Goal: Task Accomplishment & Management: Use online tool/utility

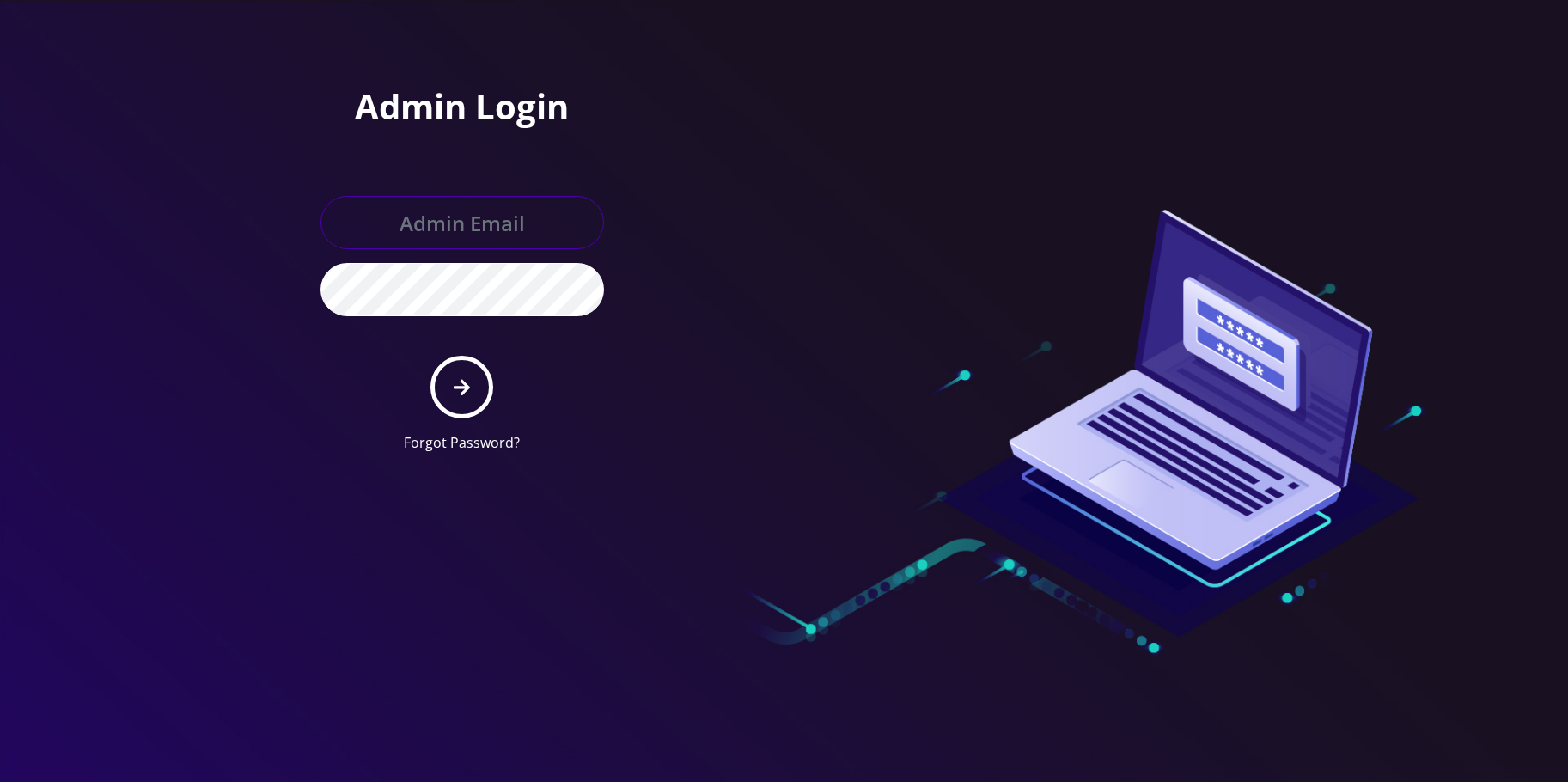
type input "[EMAIL_ADDRESS][DOMAIN_NAME]"
click at [469, 384] on icon "submit" at bounding box center [462, 387] width 16 height 19
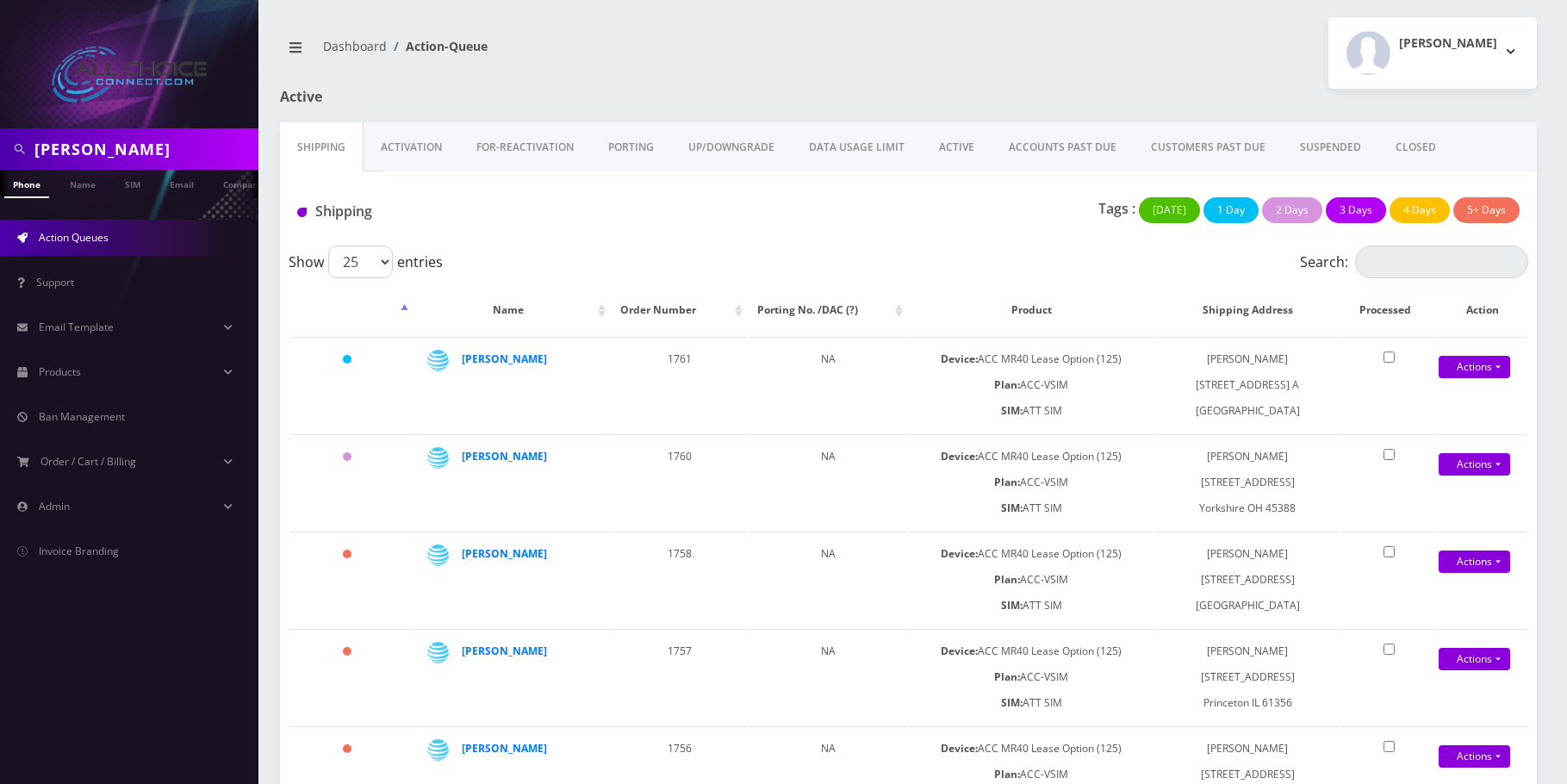
click at [103, 153] on input "[PERSON_NAME]" at bounding box center [145, 149] width 220 height 33
paste input "[PHONE_NUMBER]"
click at [71, 139] on input "[PHONE_NUMBER]" at bounding box center [145, 149] width 220 height 33
click at [99, 145] on input "573514-0307" at bounding box center [145, 149] width 220 height 33
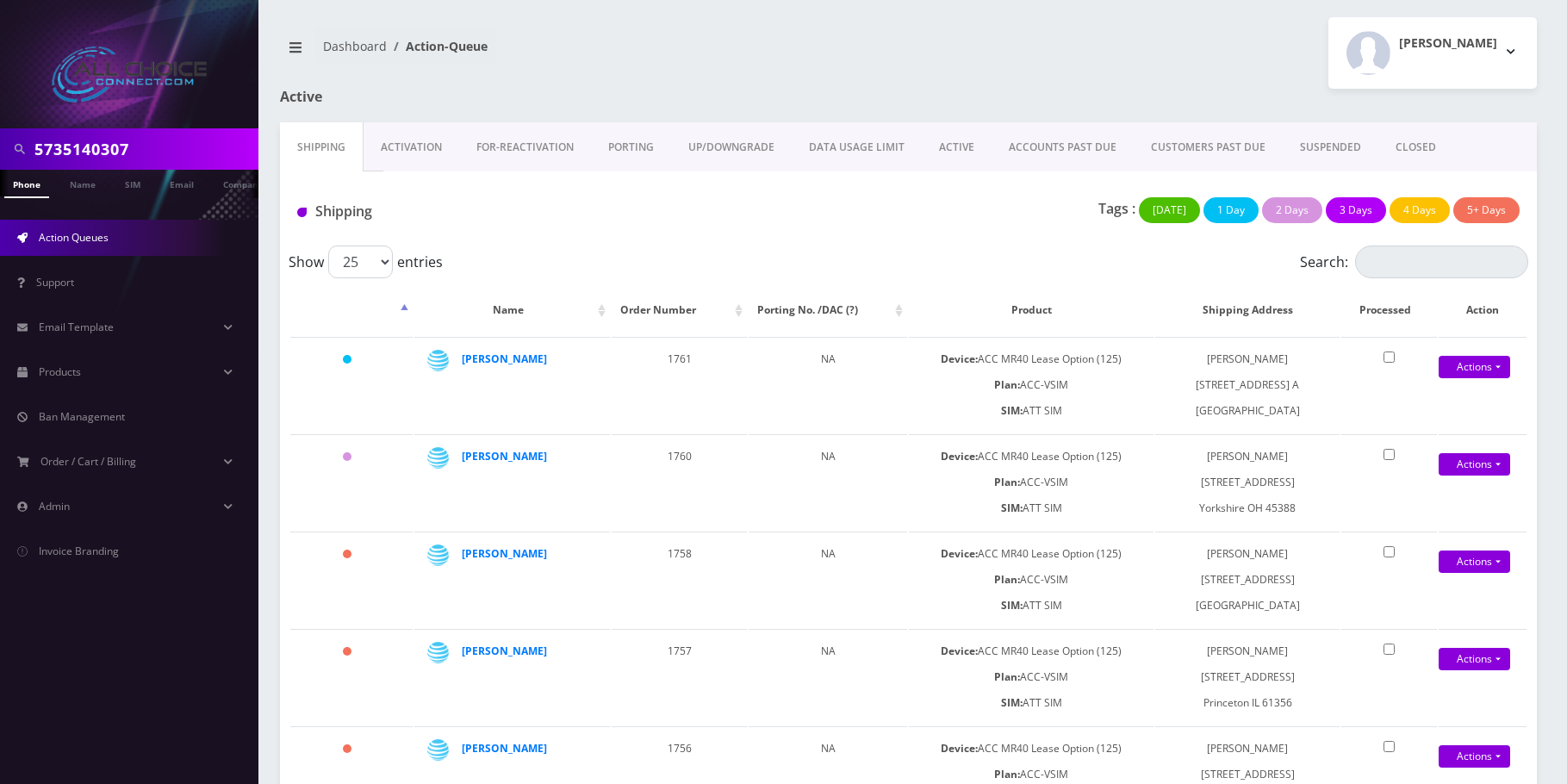
type input "5735140307"
click at [36, 186] on link "Phone" at bounding box center [27, 184] width 44 height 28
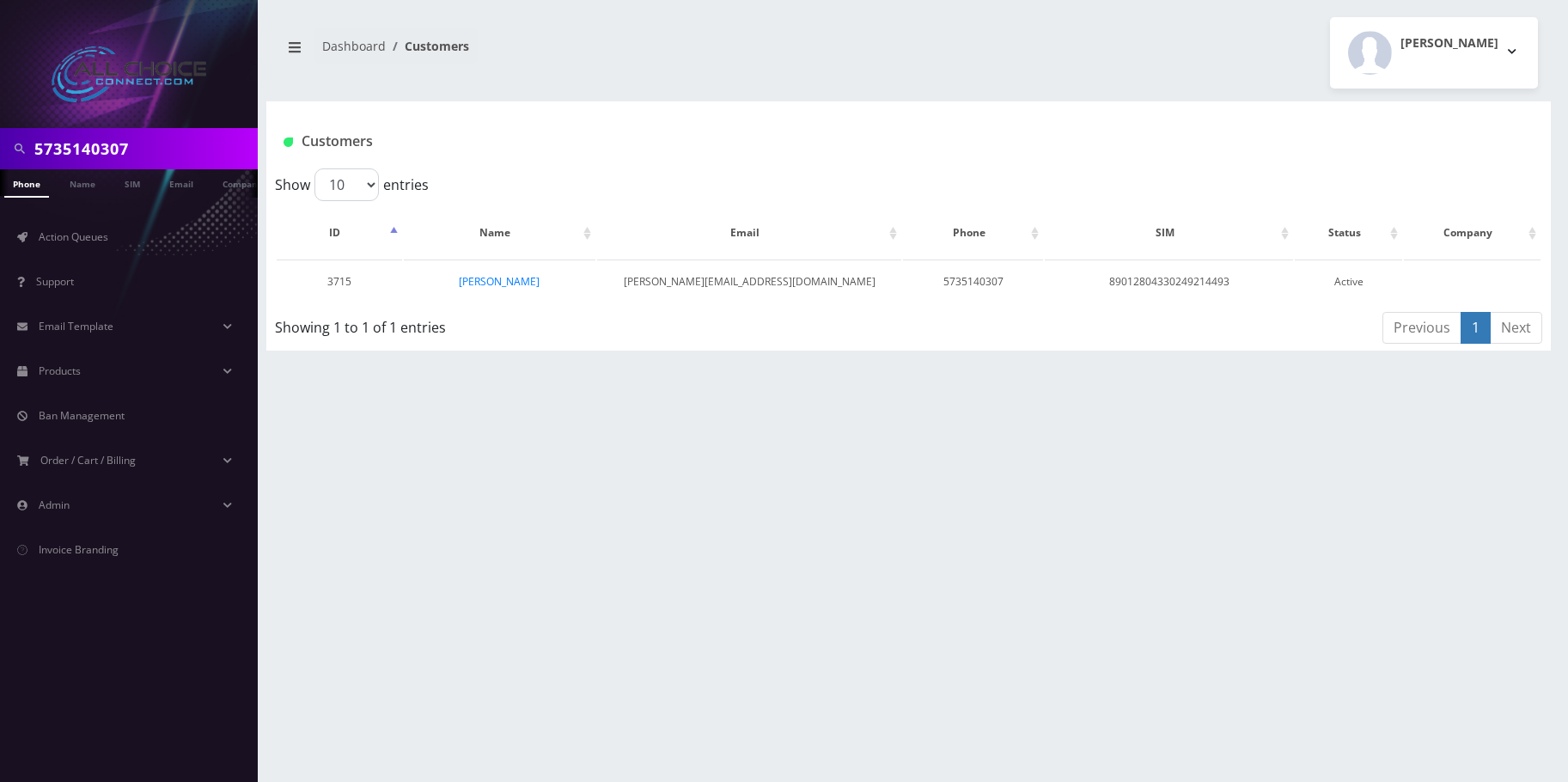
drag, startPoint x: 115, startPoint y: 140, endPoint x: -104, endPoint y: 123, distance: 219.7
click at [0, 123] on html "5735140307 Phone Name SIM Email Company Customer Action Queues Support Email Te…" at bounding box center [784, 391] width 1568 height 782
paste input "632-636-4232"
click at [67, 146] on input "632-636-4232" at bounding box center [144, 149] width 219 height 33
click at [99, 147] on input "632636-4232" at bounding box center [144, 149] width 219 height 33
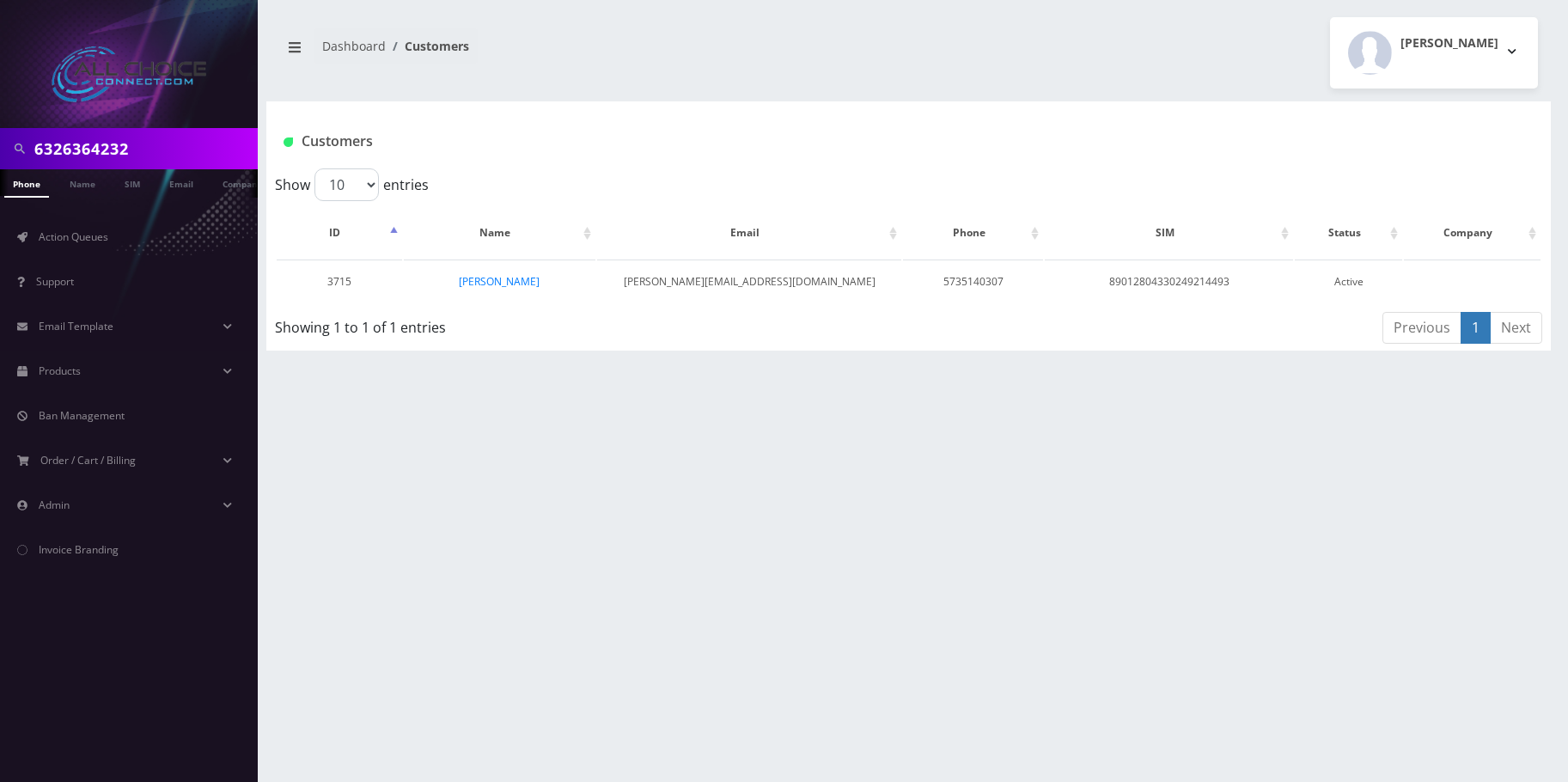
type input "6326364232"
click at [29, 185] on link "Phone" at bounding box center [27, 183] width 44 height 28
